Goal: Navigation & Orientation: Find specific page/section

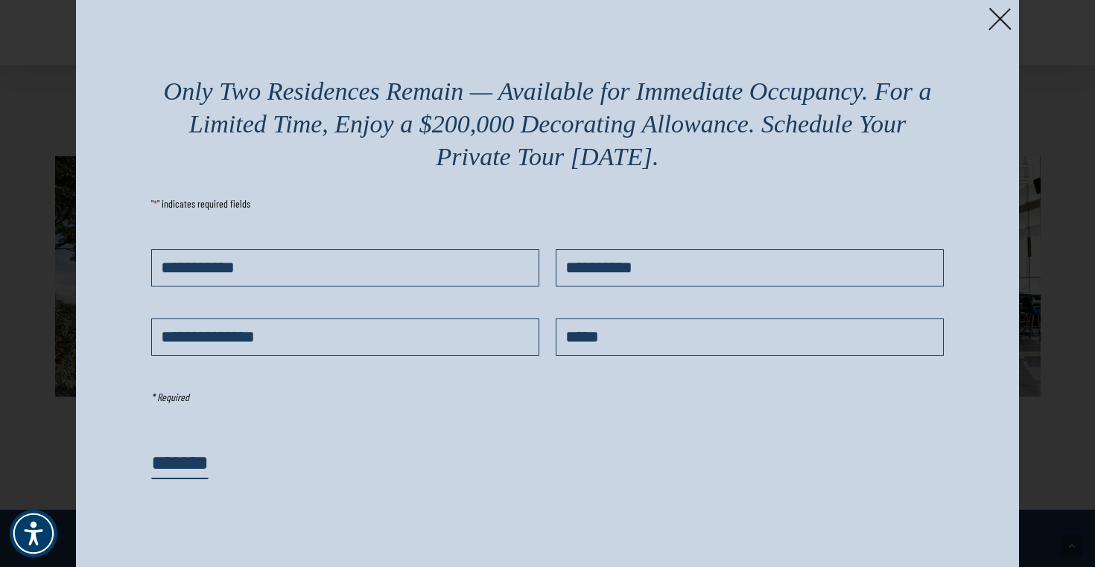
scroll to position [2856, 0]
click at [999, 25] on img at bounding box center [999, 18] width 23 height 23
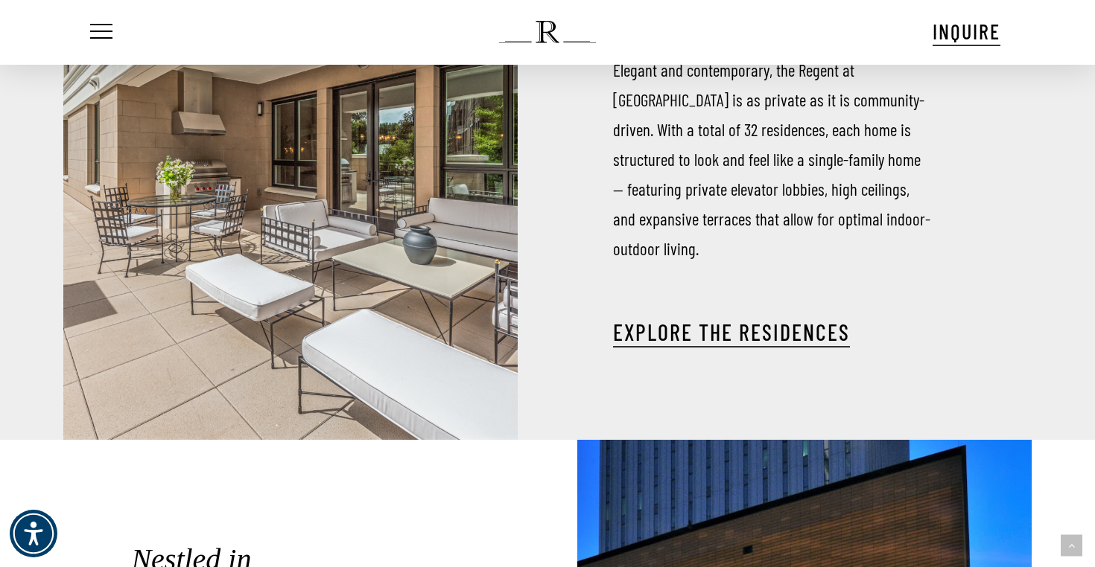
scroll to position [1815, 0]
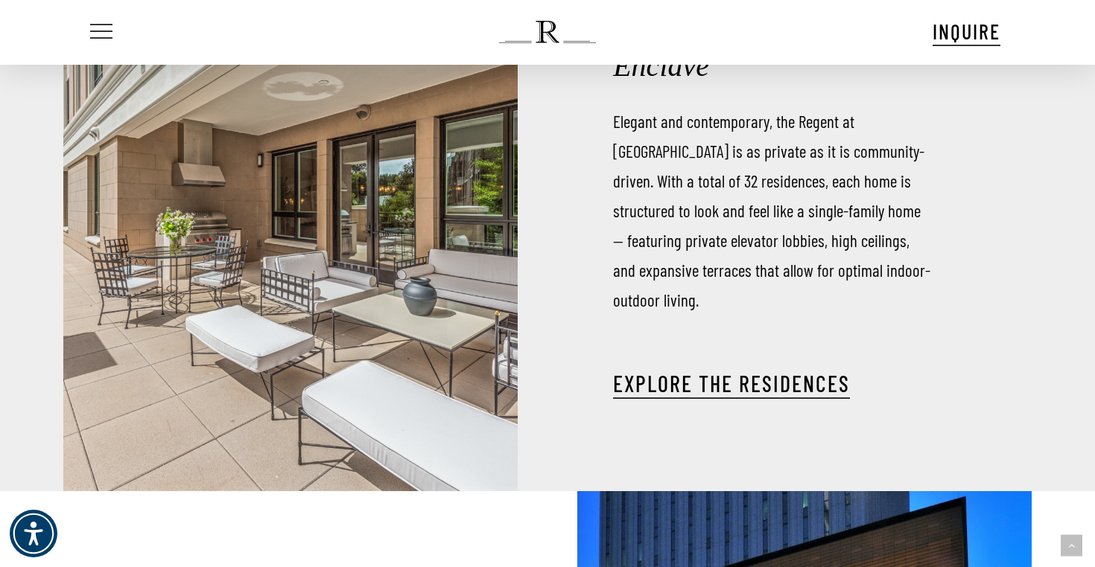
click at [94, 36] on span "Navigation Menu" at bounding box center [101, 32] width 16 height 21
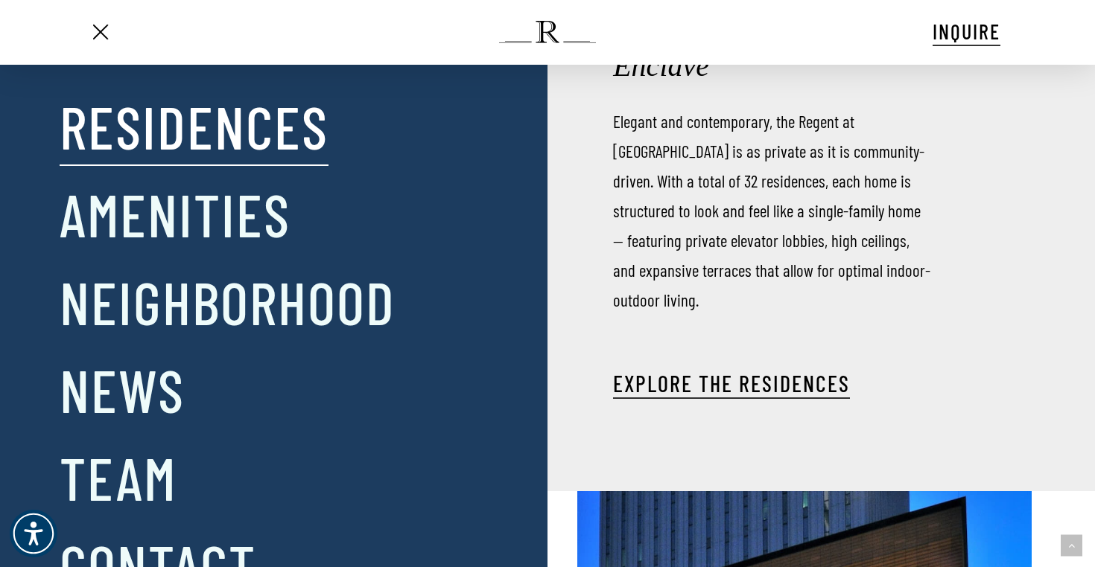
click at [191, 136] on link "Residences" at bounding box center [194, 125] width 269 height 77
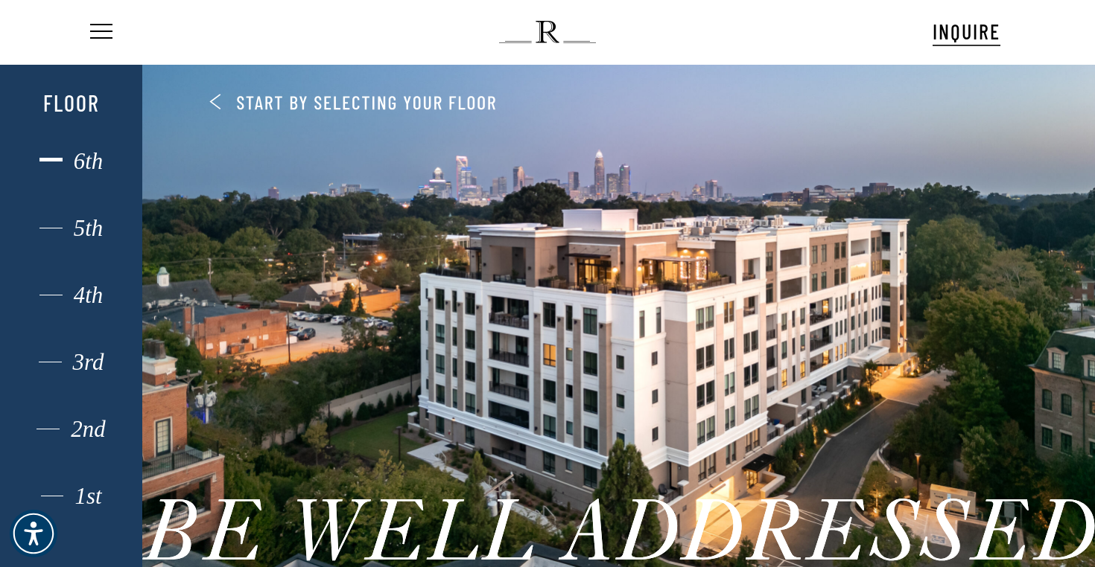
click at [94, 165] on div "6th" at bounding box center [71, 161] width 98 height 19
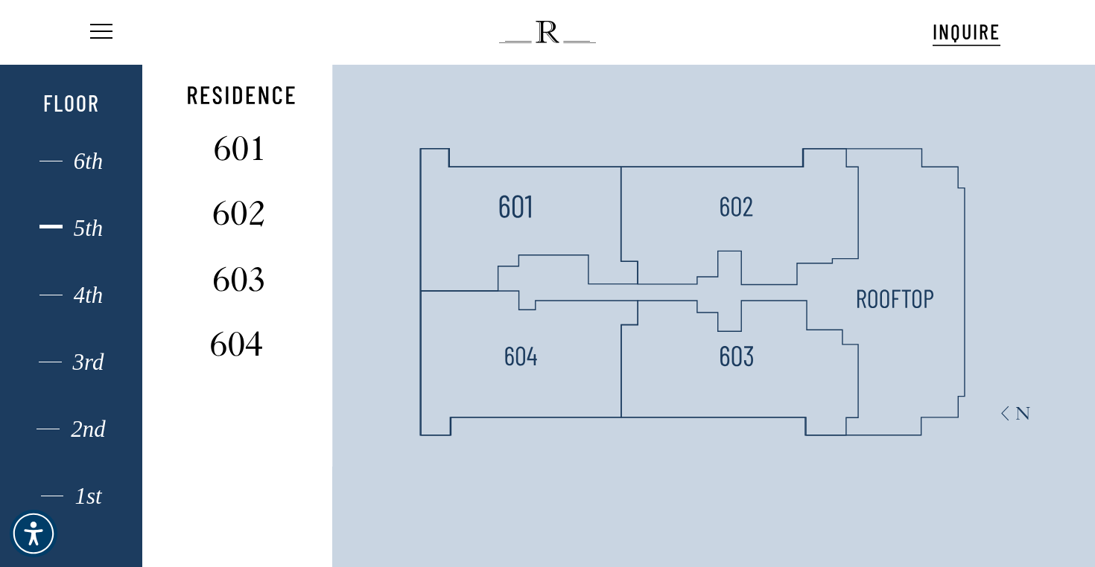
click at [83, 228] on div "5th" at bounding box center [71, 228] width 98 height 19
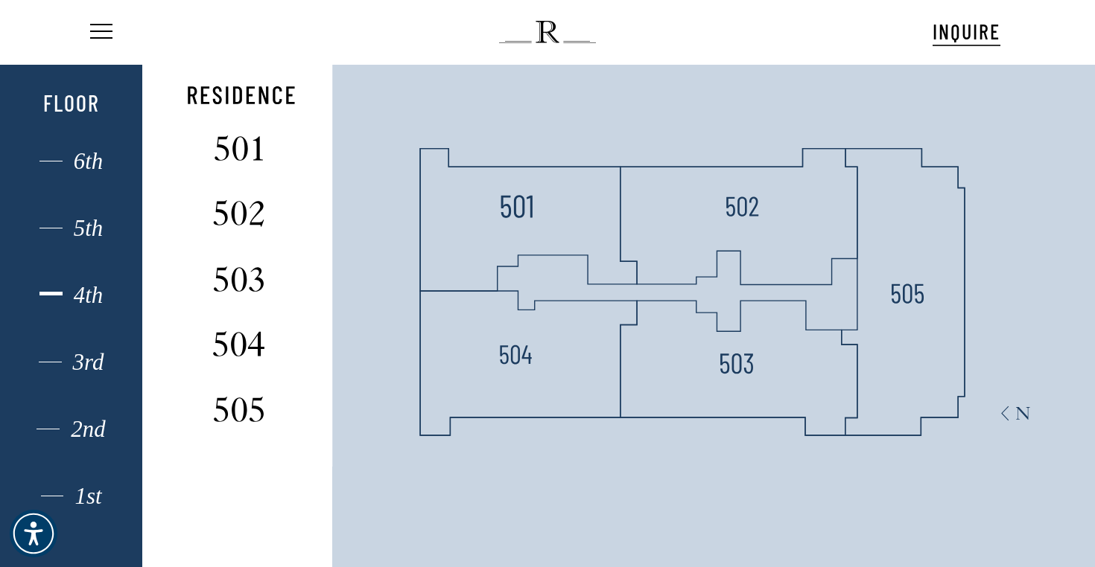
click at [90, 305] on div "4th" at bounding box center [71, 295] width 98 height 19
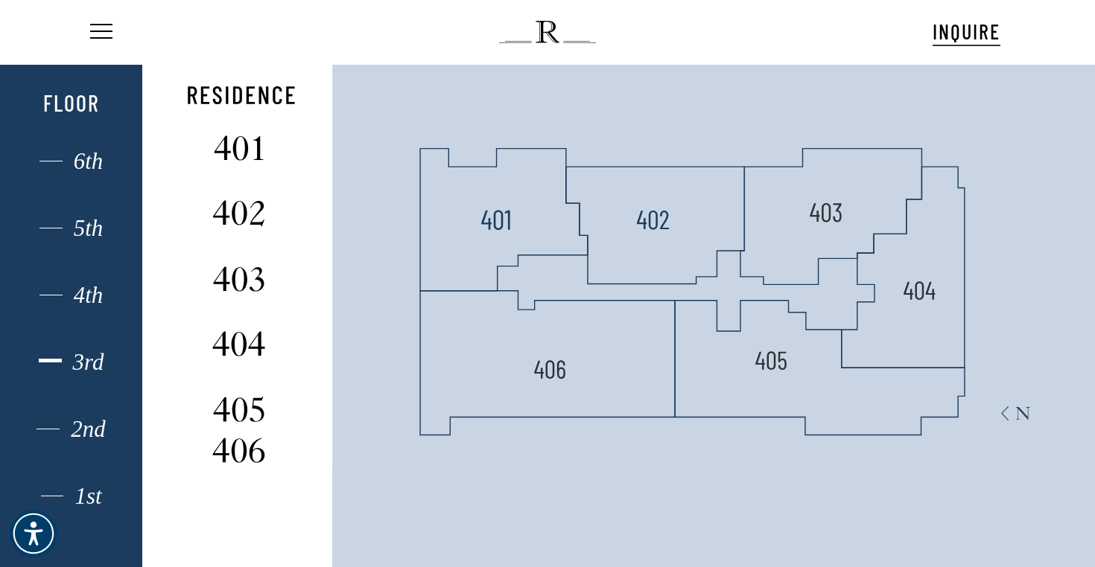
click at [95, 354] on div "3rd" at bounding box center [71, 362] width 98 height 19
click at [89, 432] on div "2nd" at bounding box center [71, 429] width 98 height 19
click at [90, 466] on div "1st 2nd 3rd 4th 5th 6th Floor" at bounding box center [71, 342] width 98 height 516
click at [88, 498] on div "1st" at bounding box center [71, 496] width 98 height 19
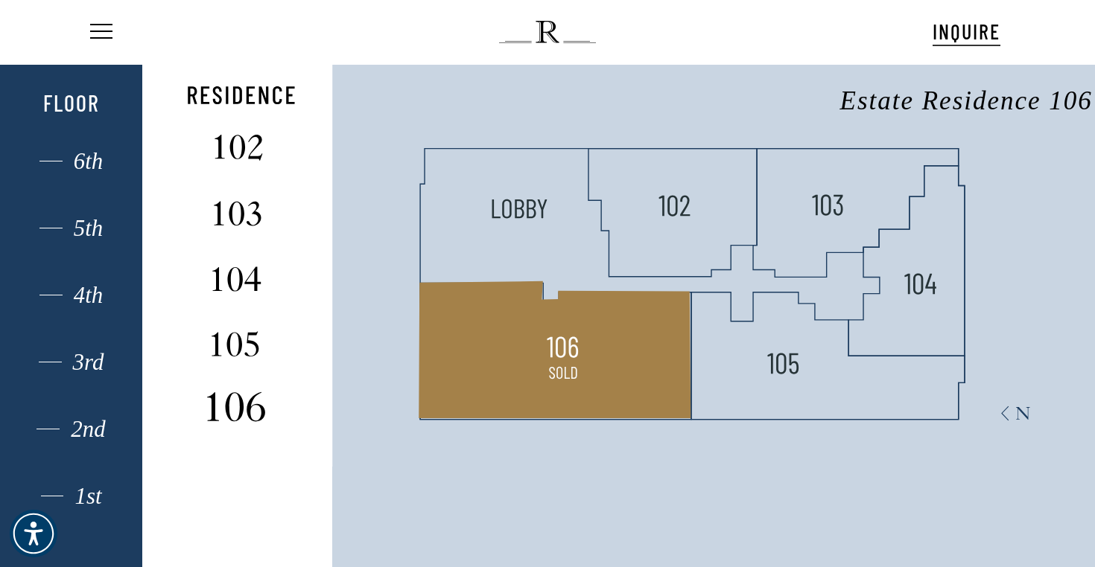
click at [255, 409] on img at bounding box center [238, 405] width 99 height 39
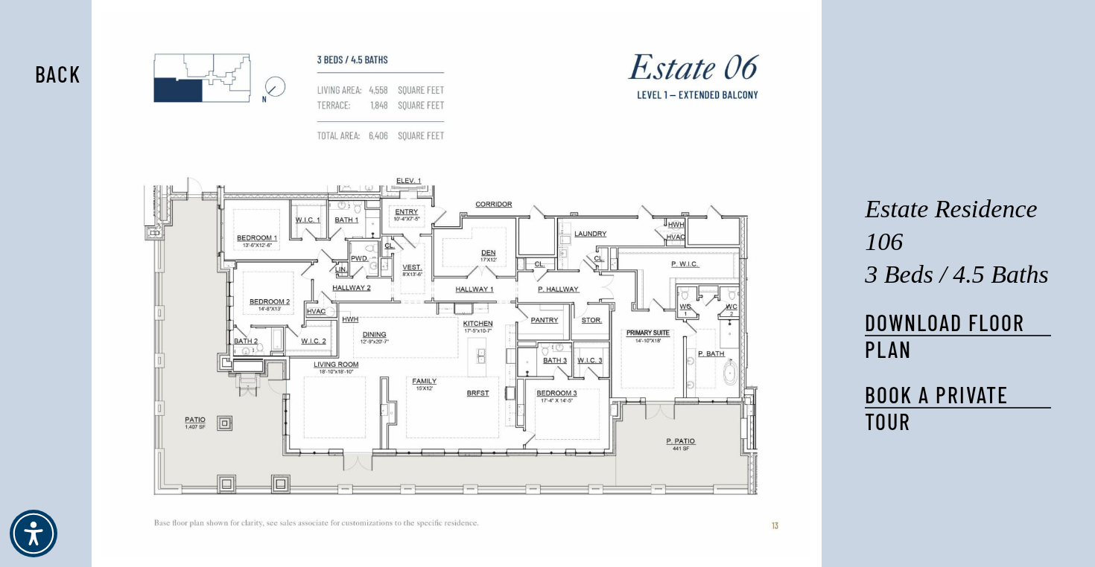
click at [60, 80] on button "Back" at bounding box center [58, 74] width 94 height 34
